Goal: Obtain resource: Obtain resource

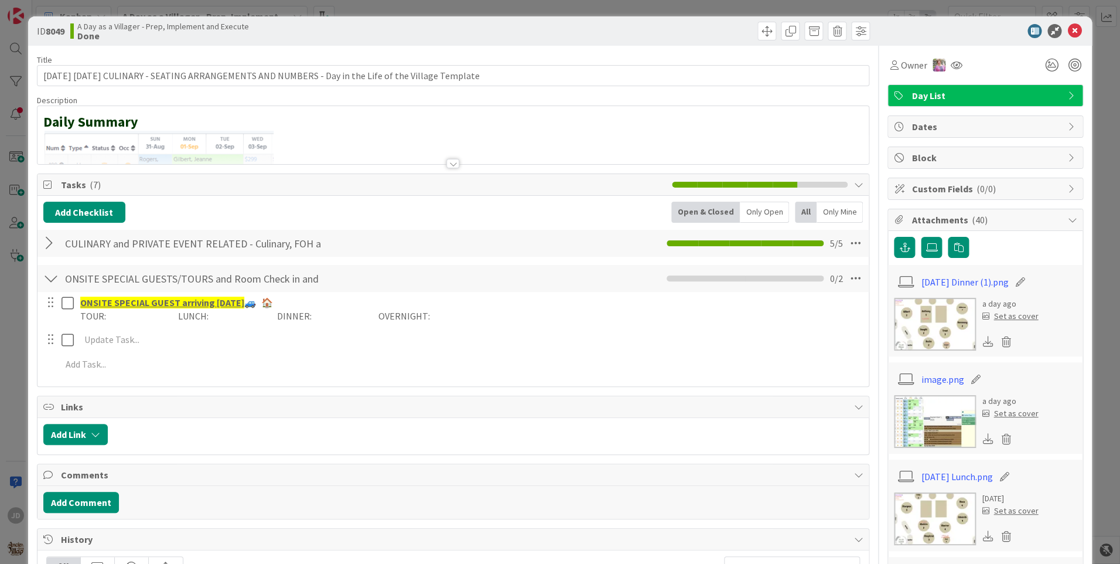
click at [1067, 28] on icon at bounding box center [1074, 31] width 14 height 14
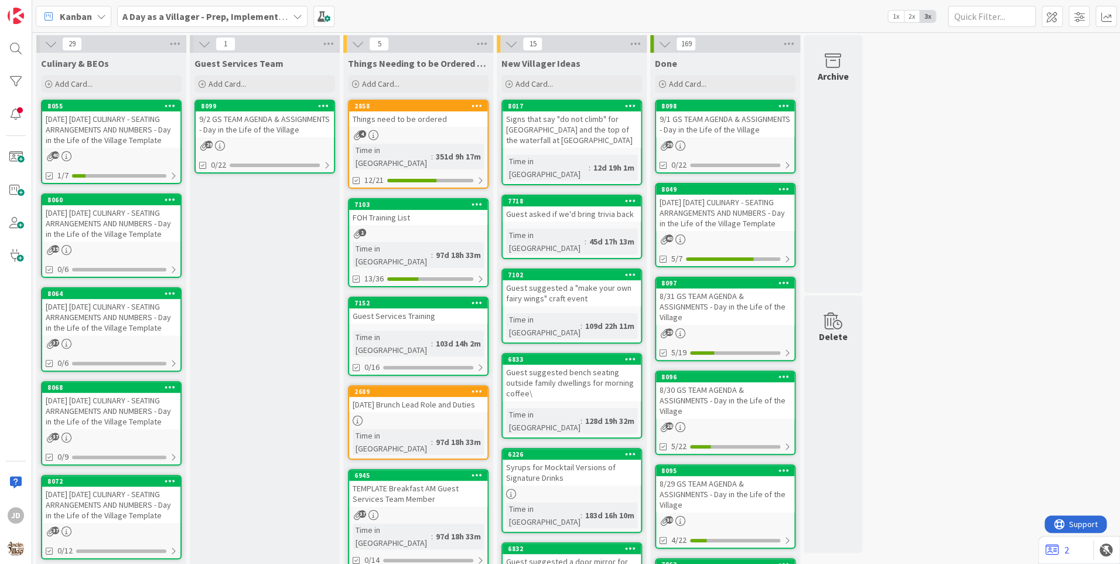
click at [138, 129] on div "[DATE] [DATE] CULINARY - SEATING ARRANGEMENTS AND NUMBERS - Day in the Life of …" at bounding box center [111, 129] width 138 height 36
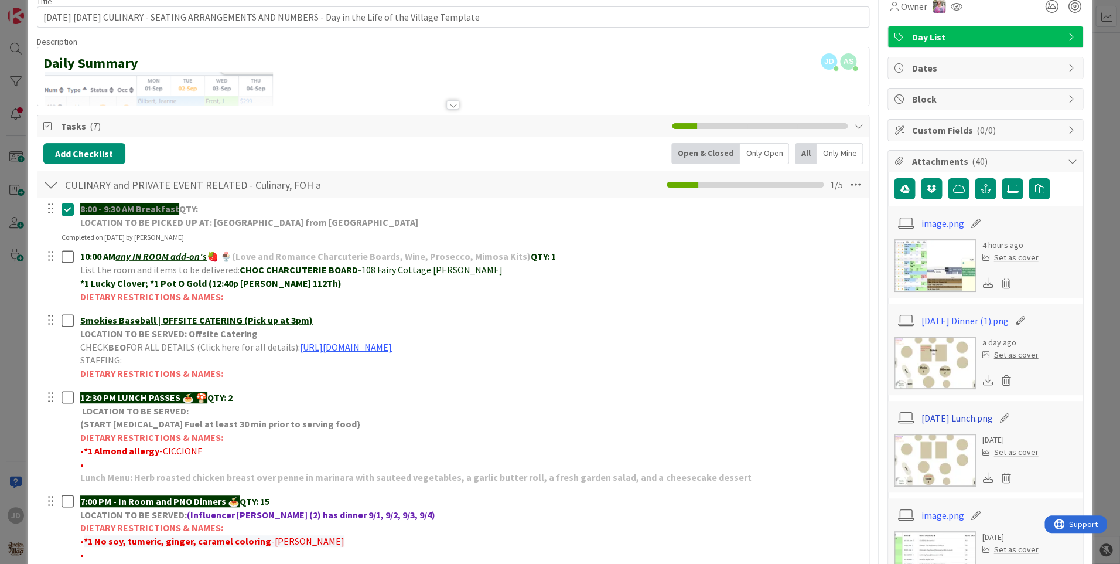
click at [935, 415] on link "[DATE] Lunch.png" at bounding box center [957, 418] width 71 height 14
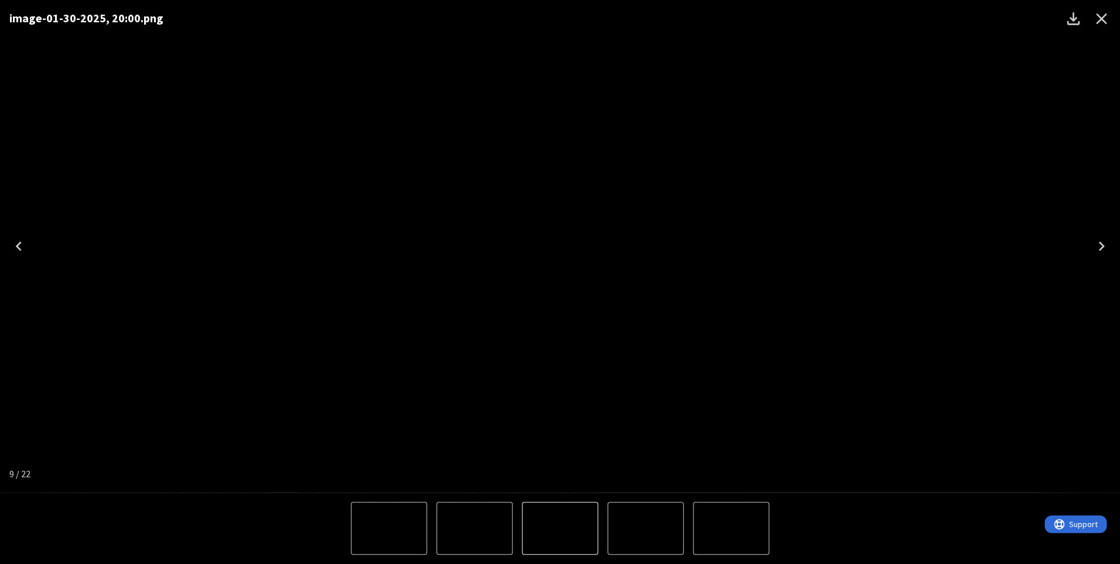
click at [1101, 22] on icon "Close" at bounding box center [1101, 18] width 19 height 19
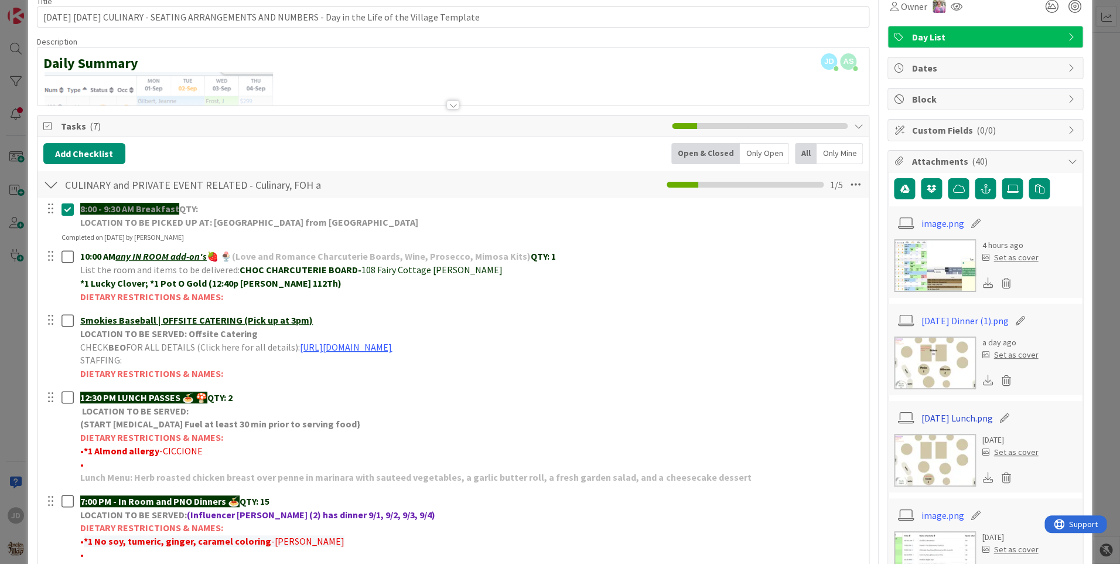
click at [939, 415] on link "[DATE] Lunch.png" at bounding box center [957, 418] width 71 height 14
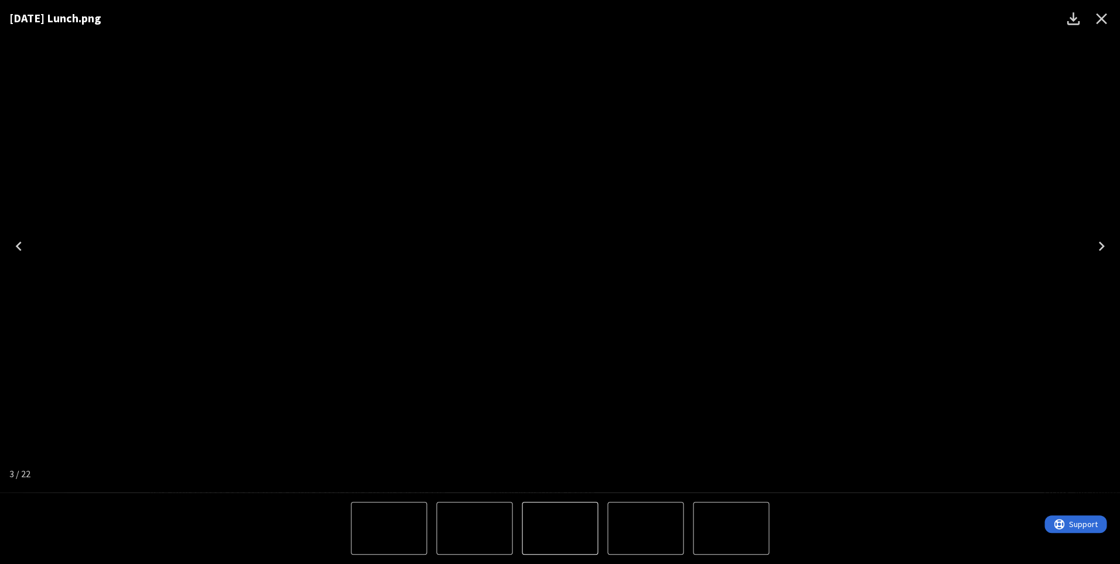
click at [1107, 9] on icon "Close" at bounding box center [1101, 18] width 19 height 19
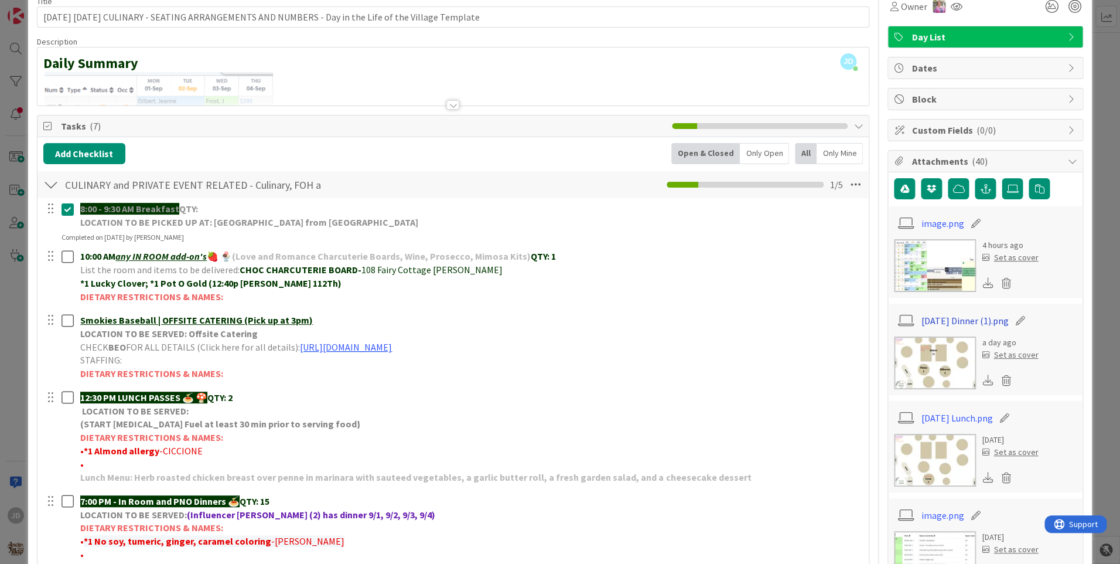
click at [968, 325] on link "[DATE] Dinner (1).png" at bounding box center [965, 320] width 87 height 14
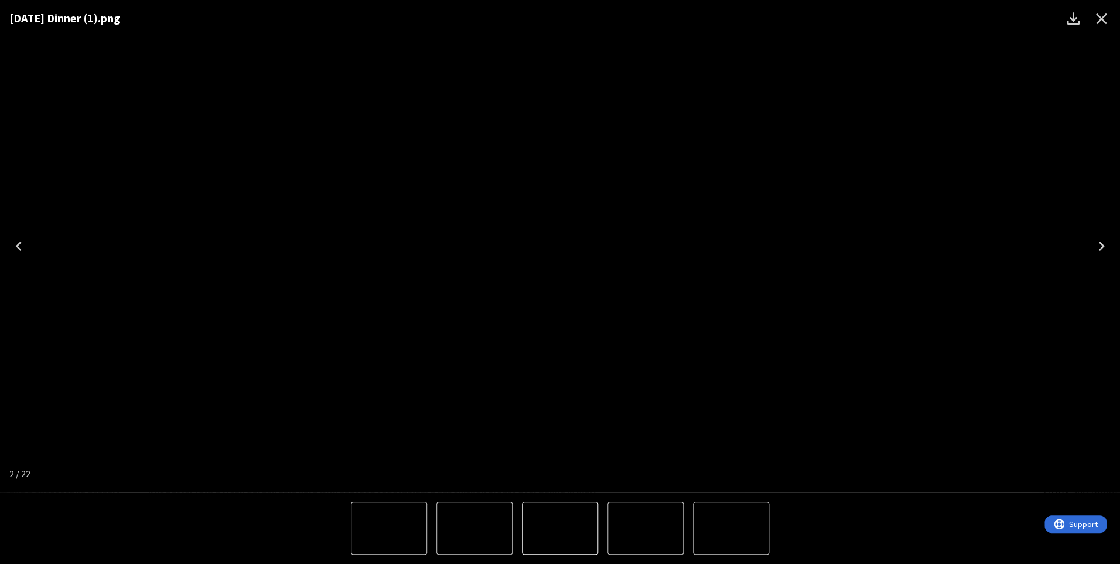
click at [1099, 19] on icon "Close" at bounding box center [1101, 18] width 19 height 19
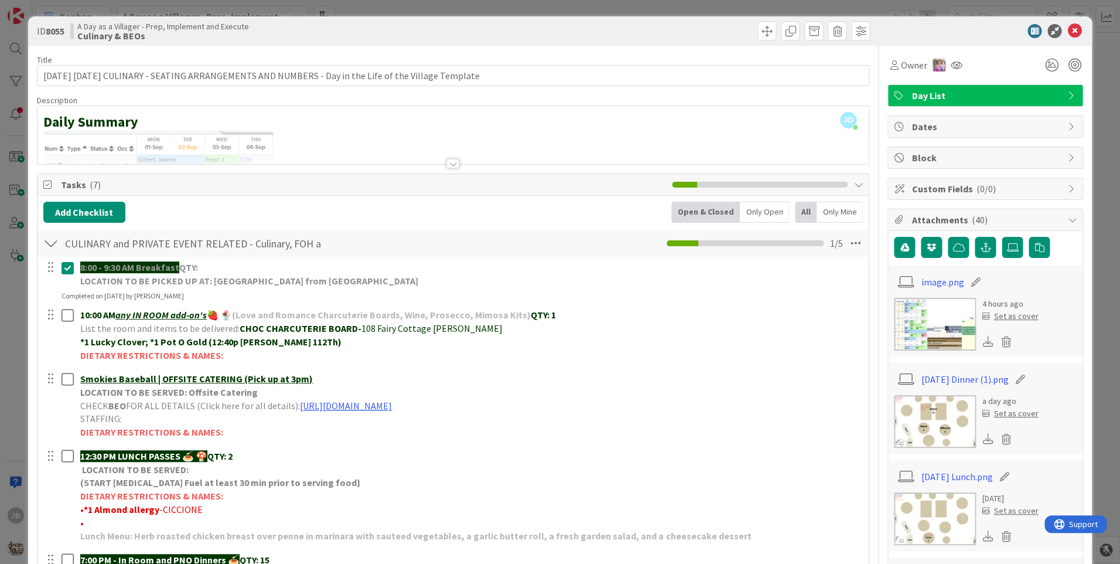
click at [1070, 30] on icon at bounding box center [1074, 31] width 14 height 14
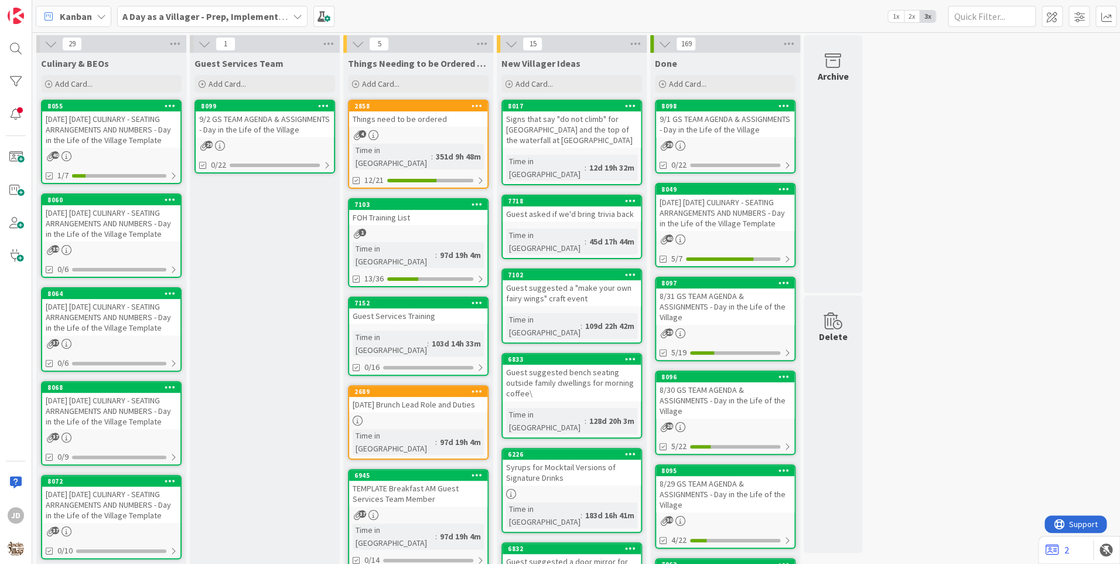
click at [240, 138] on link "8099 9/2 GS TEAM AGENDA & ASSIGNMENTS - Day in the Life of the Village 29 0/22" at bounding box center [265, 137] width 141 height 74
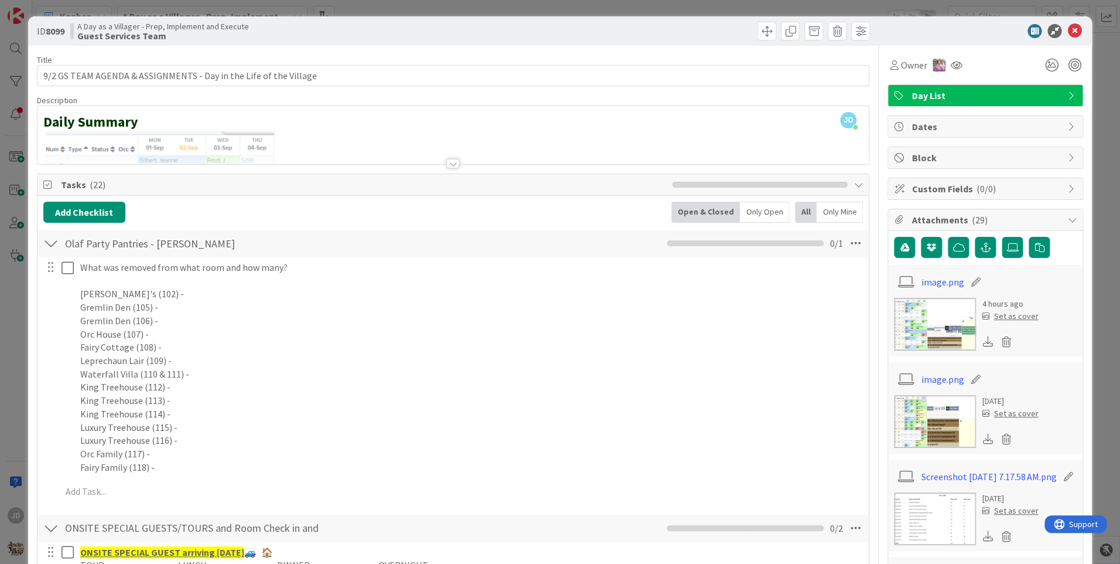
click at [1067, 24] on icon at bounding box center [1074, 31] width 14 height 14
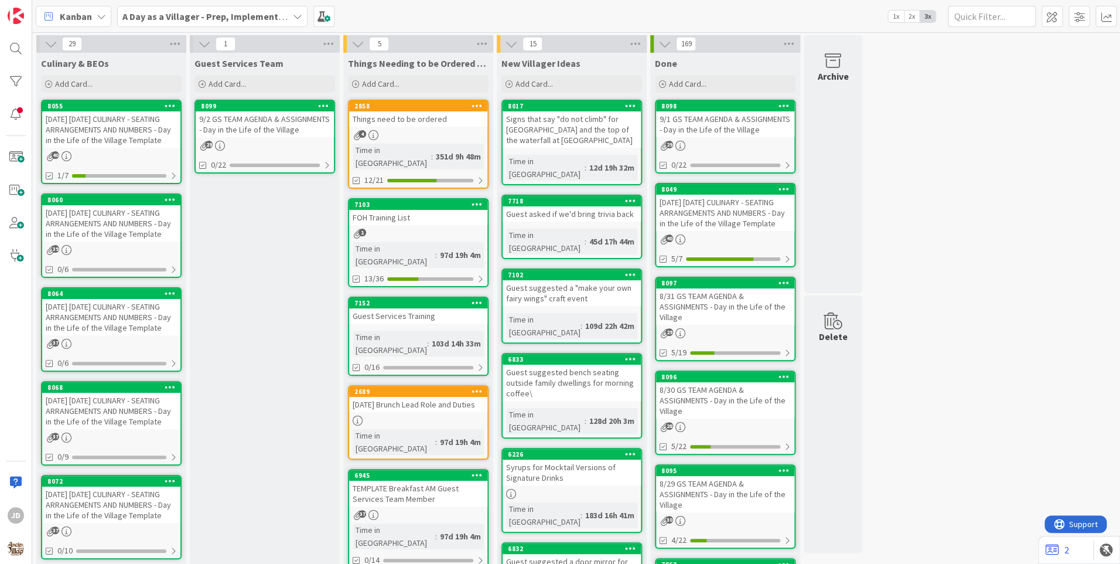
click at [1068, 26] on div at bounding box center [1079, 16] width 75 height 21
click at [138, 141] on div "[DATE] [DATE] CULINARY - SEATING ARRANGEMENTS AND NUMBERS - Day in the Life of …" at bounding box center [111, 129] width 138 height 36
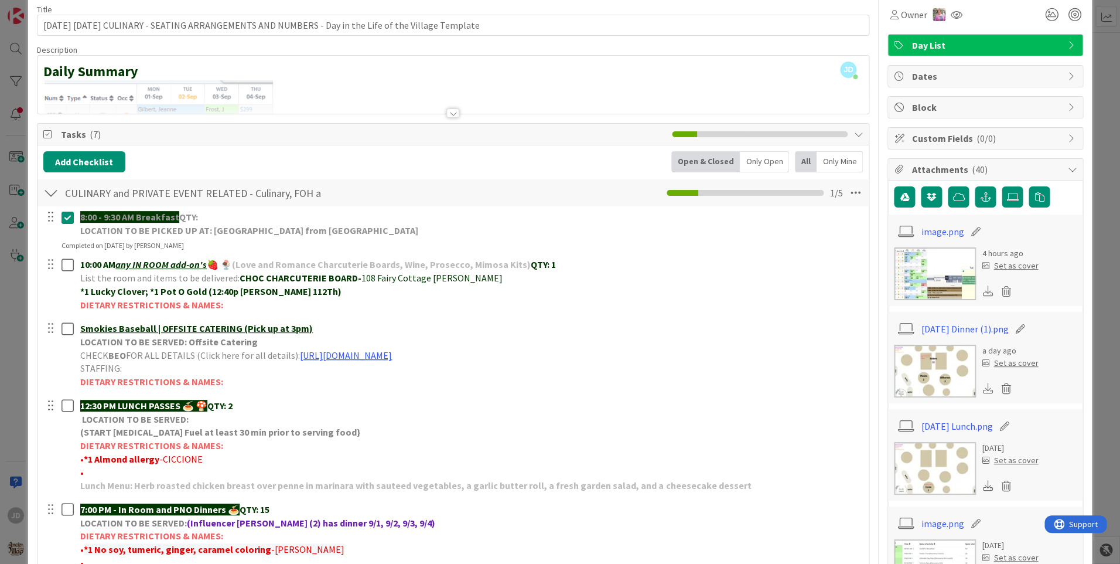
scroll to position [45, 0]
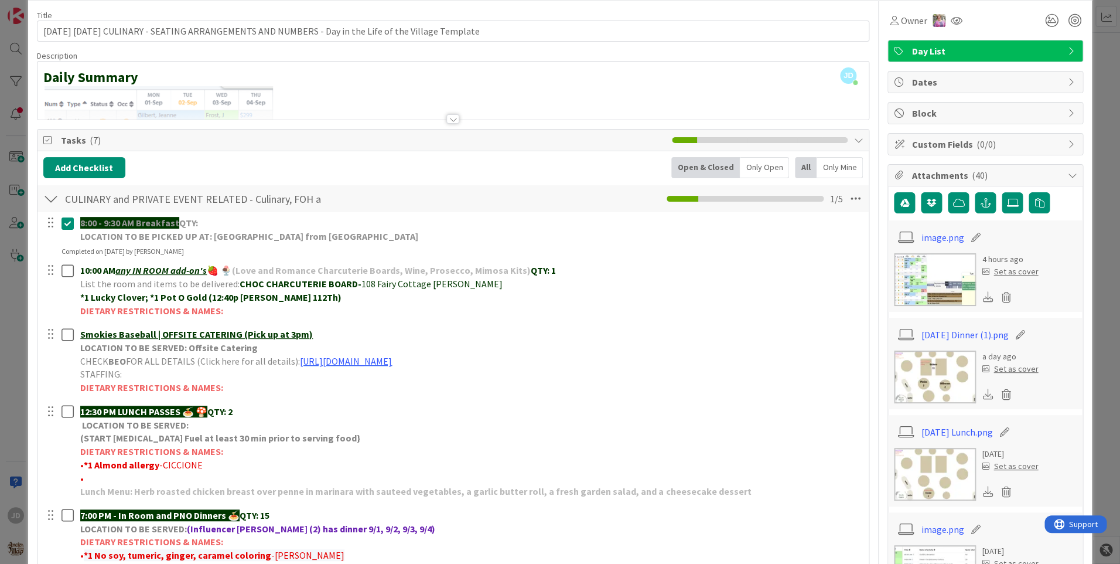
click at [927, 378] on img at bounding box center [935, 376] width 82 height 53
